Goal: Navigation & Orientation: Find specific page/section

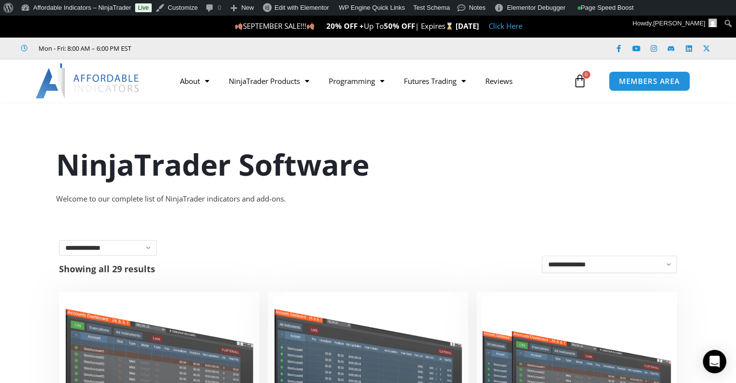
click at [510, 158] on h1 "NinjaTrader Software" at bounding box center [368, 164] width 625 height 41
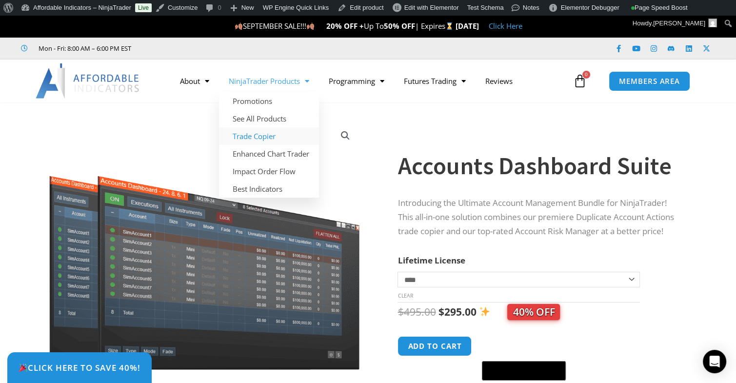
click at [248, 137] on link "Trade Copier" at bounding box center [269, 136] width 100 height 18
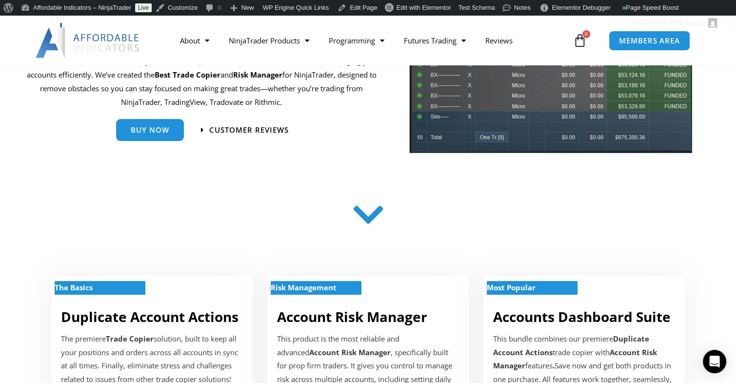
scroll to position [146, 0]
